Goal: Browse casually

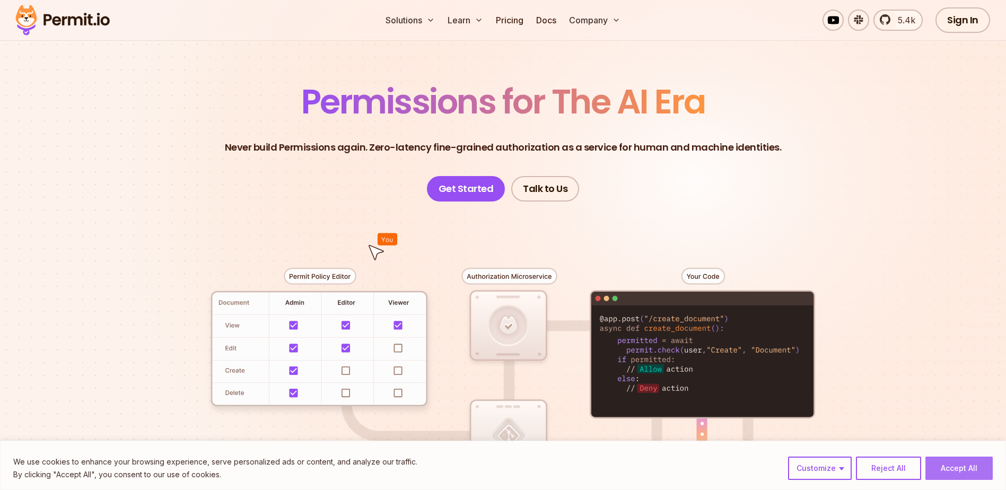
click at [980, 469] on button "Accept All" at bounding box center [958, 467] width 67 height 23
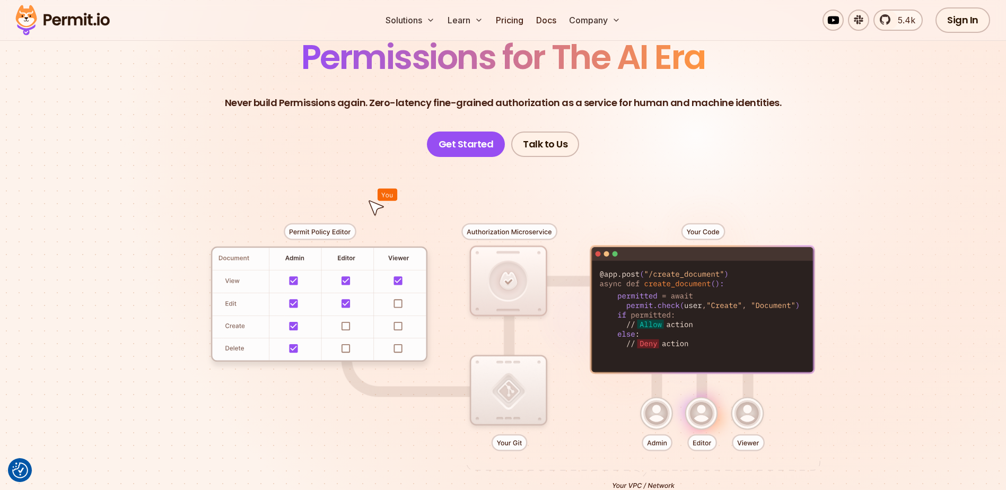
scroll to position [53, 0]
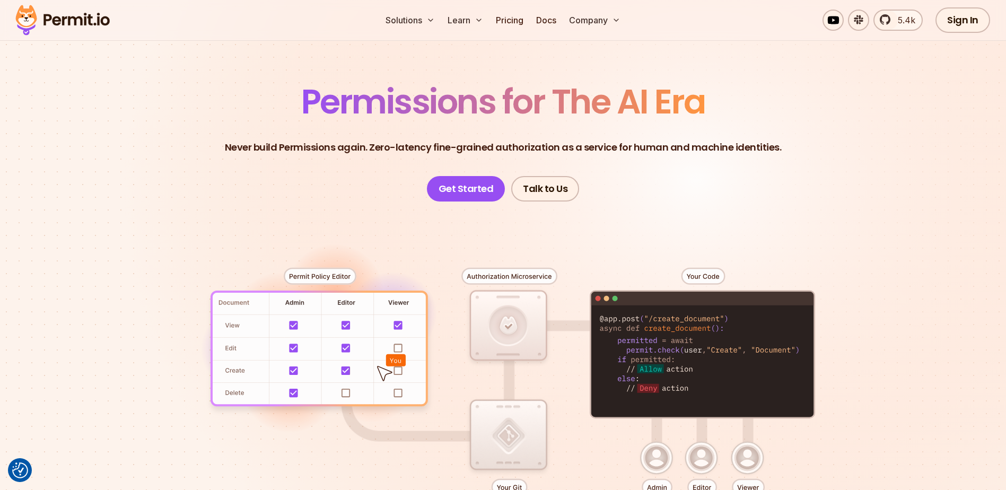
drag, startPoint x: 461, startPoint y: 269, endPoint x: 448, endPoint y: 286, distance: 21.2
click at [448, 286] on div at bounding box center [503, 396] width 742 height 390
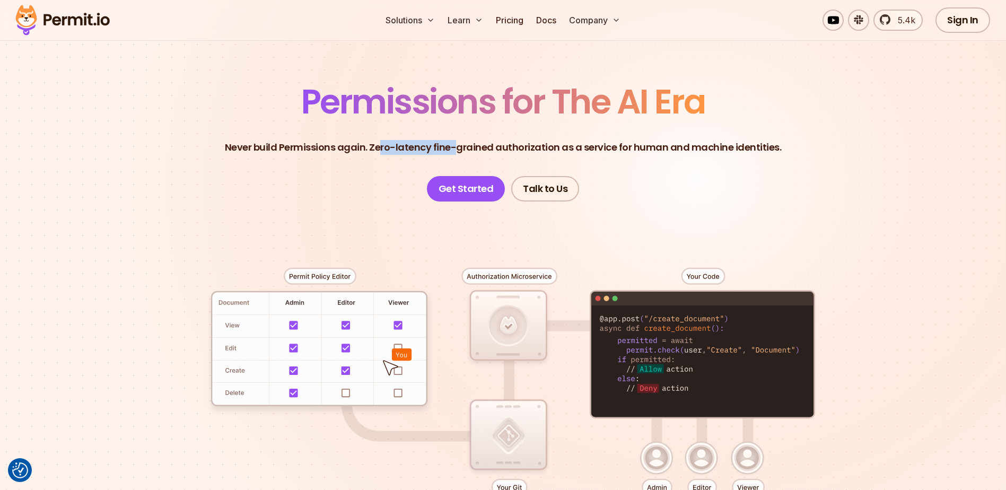
drag, startPoint x: 395, startPoint y: 145, endPoint x: 456, endPoint y: 145, distance: 61.5
click at [456, 145] on p "Never build Permissions again. Zero-latency fine-grained authorization as a ser…" at bounding box center [503, 147] width 557 height 15
drag, startPoint x: 456, startPoint y: 145, endPoint x: 443, endPoint y: 145, distance: 13.3
click at [446, 145] on p "Never build Permissions again. Zero-latency fine-grained authorization as a ser…" at bounding box center [503, 147] width 557 height 15
drag, startPoint x: 372, startPoint y: 145, endPoint x: 746, endPoint y: 149, distance: 373.8
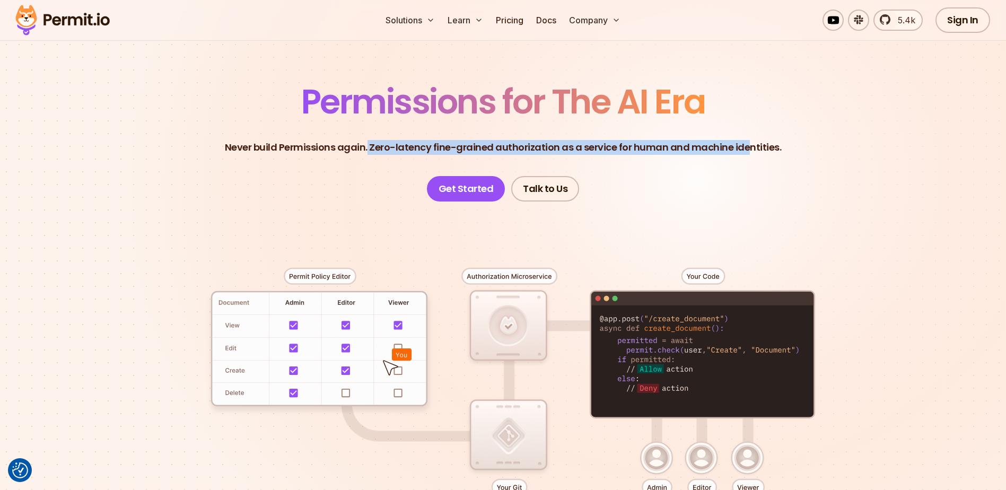
click at [746, 149] on p "Never build Permissions again. Zero-latency fine-grained authorization as a ser…" at bounding box center [503, 147] width 557 height 15
drag, startPoint x: 746, startPoint y: 149, endPoint x: 718, endPoint y: 170, distance: 34.8
click at [720, 169] on header "Permissions for The AI Era Never build Permissions again. Zero-latency fine-gra…" at bounding box center [503, 143] width 742 height 117
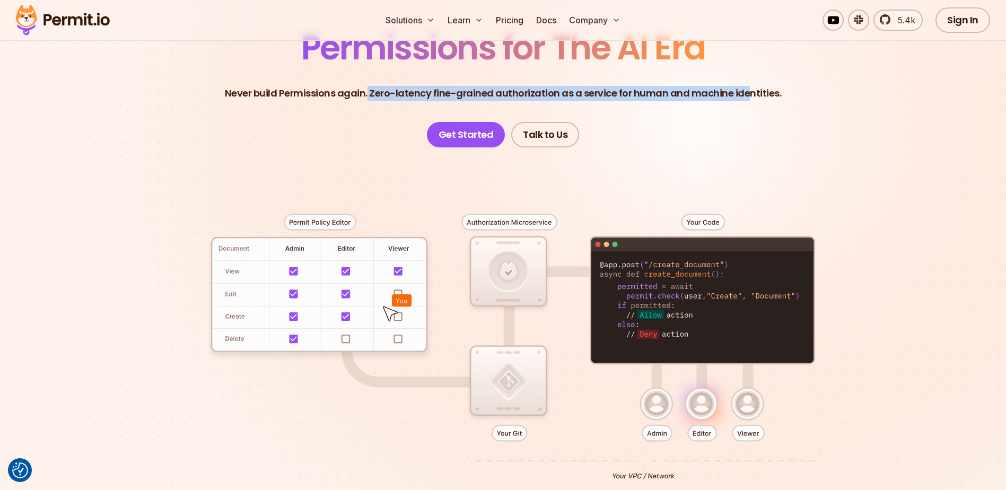
scroll to position [159, 0]
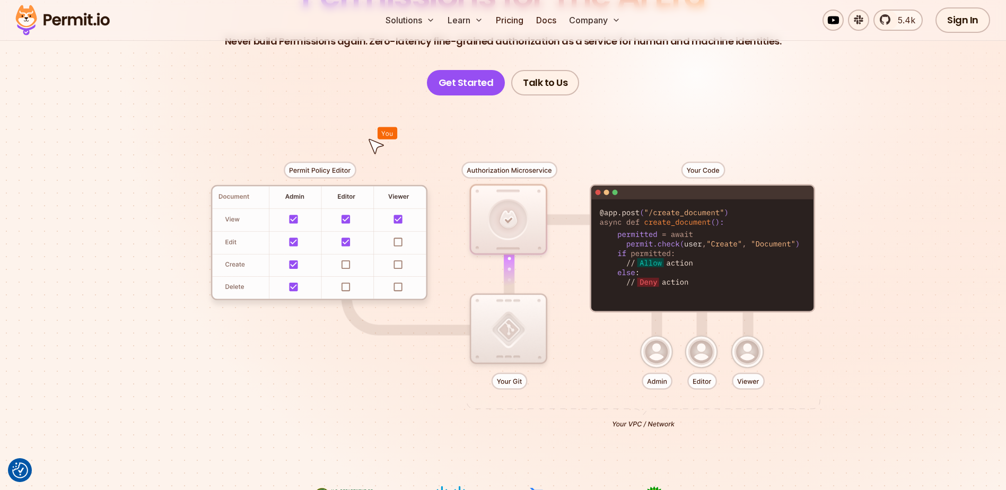
drag, startPoint x: 771, startPoint y: 384, endPoint x: 689, endPoint y: 365, distance: 84.4
click at [654, 357] on div at bounding box center [503, 290] width 742 height 390
click at [856, 365] on div at bounding box center [503, 290] width 742 height 390
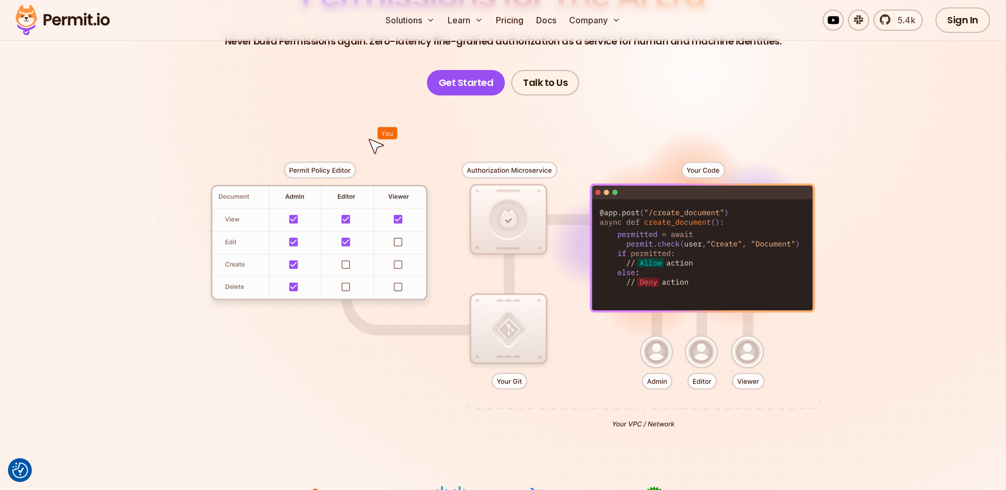
drag, startPoint x: 851, startPoint y: 371, endPoint x: 738, endPoint y: 399, distance: 115.8
click at [738, 399] on div at bounding box center [503, 290] width 742 height 390
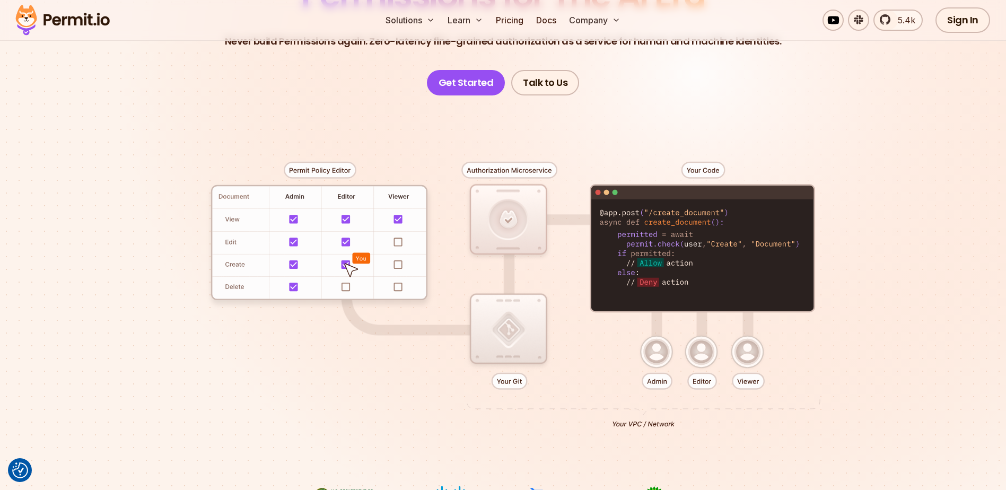
drag, startPoint x: 498, startPoint y: 168, endPoint x: 532, endPoint y: 210, distance: 54.7
click at [530, 171] on div at bounding box center [503, 290] width 742 height 390
